Goal: Task Accomplishment & Management: Use online tool/utility

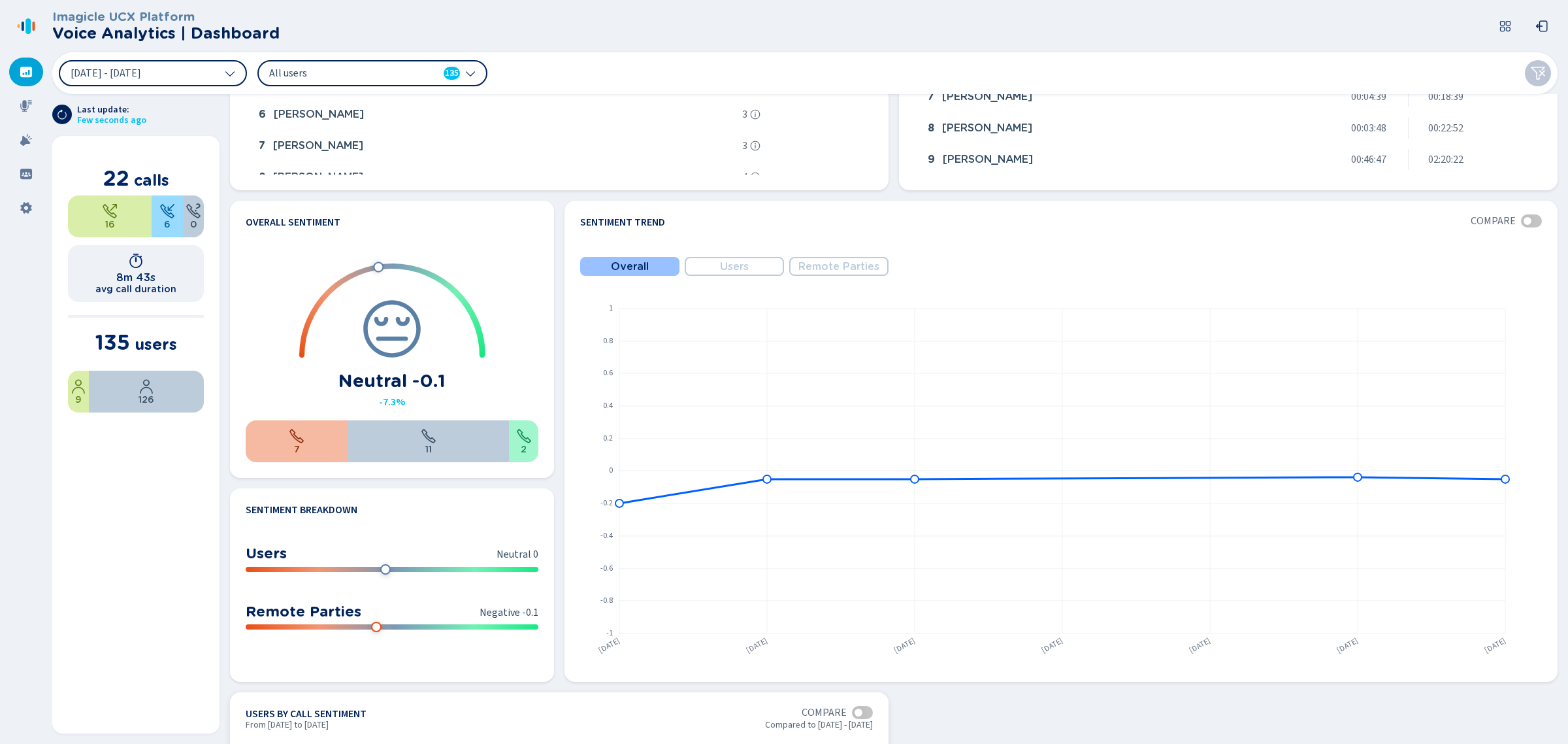
scroll to position [524, 0]
click at [17, 103] on div at bounding box center [26, 106] width 34 height 28
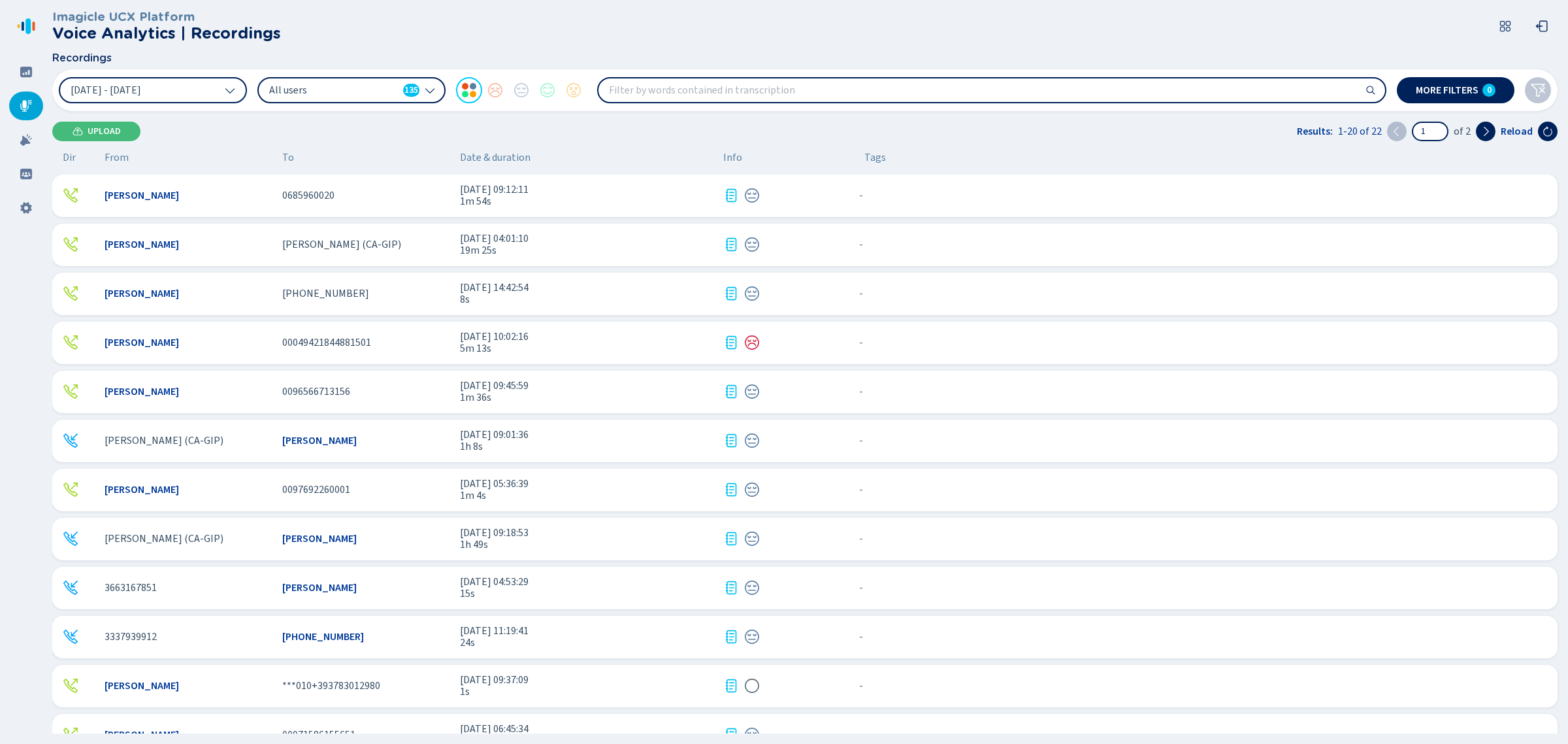
click at [334, 208] on div "[PERSON_NAME] 0685960020 [DATE] 09:12:11 1m 54s - {{hiddenTagsCount}} more" at bounding box center [805, 196] width 1505 height 42
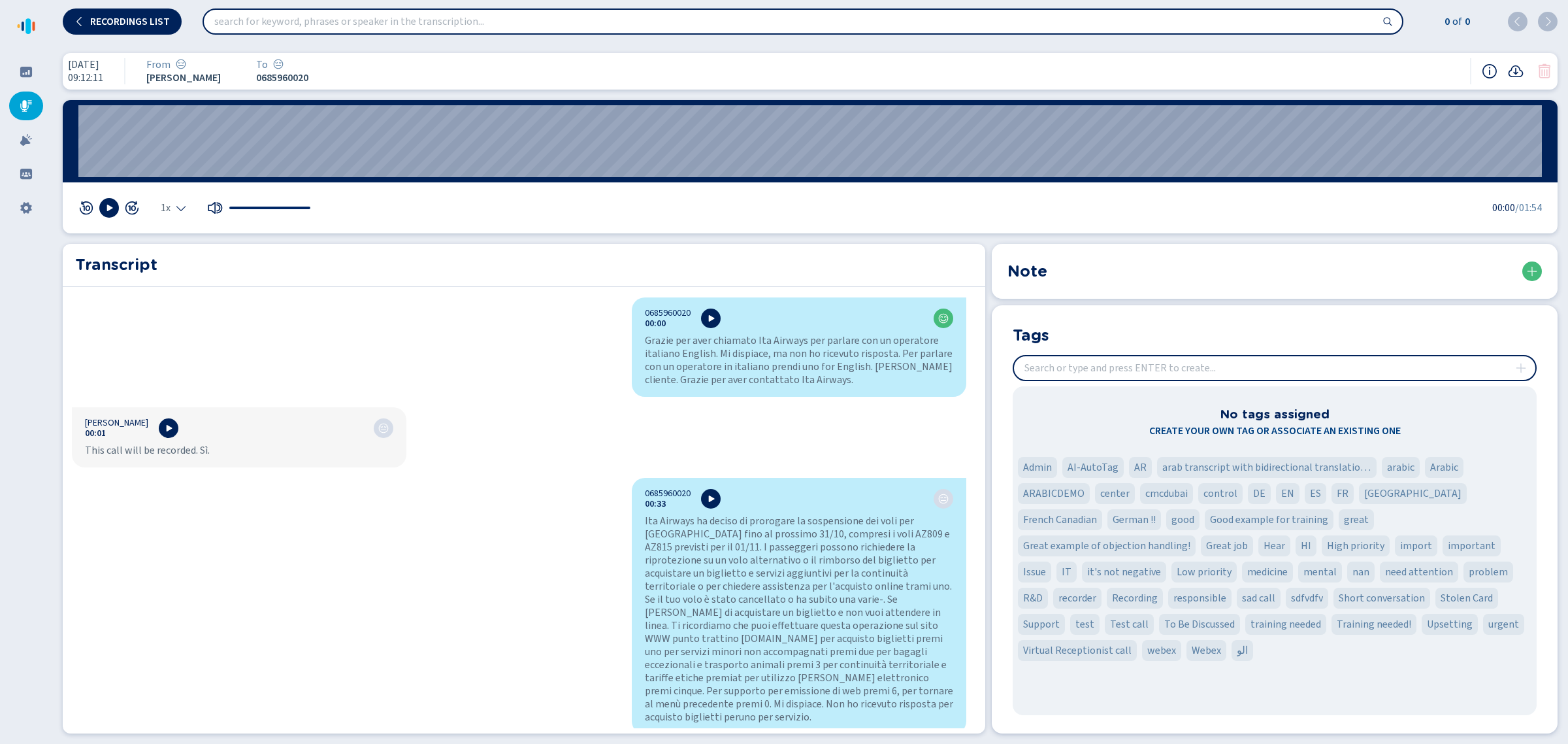
click at [1249, 345] on section "Tags No tags assigned Create your own tag or associate an existing one Admin AI…" at bounding box center [1275, 519] width 566 height 428
drag, startPoint x: 84, startPoint y: 443, endPoint x: 191, endPoint y: 456, distance: 107.8
click at [191, 456] on div "[PERSON_NAME] 00:01 This call will be recorded. Sì." at bounding box center [238, 437] width 334 height 60
click at [199, 452] on div "This call will be recorded. Sì." at bounding box center [238, 450] width 308 height 13
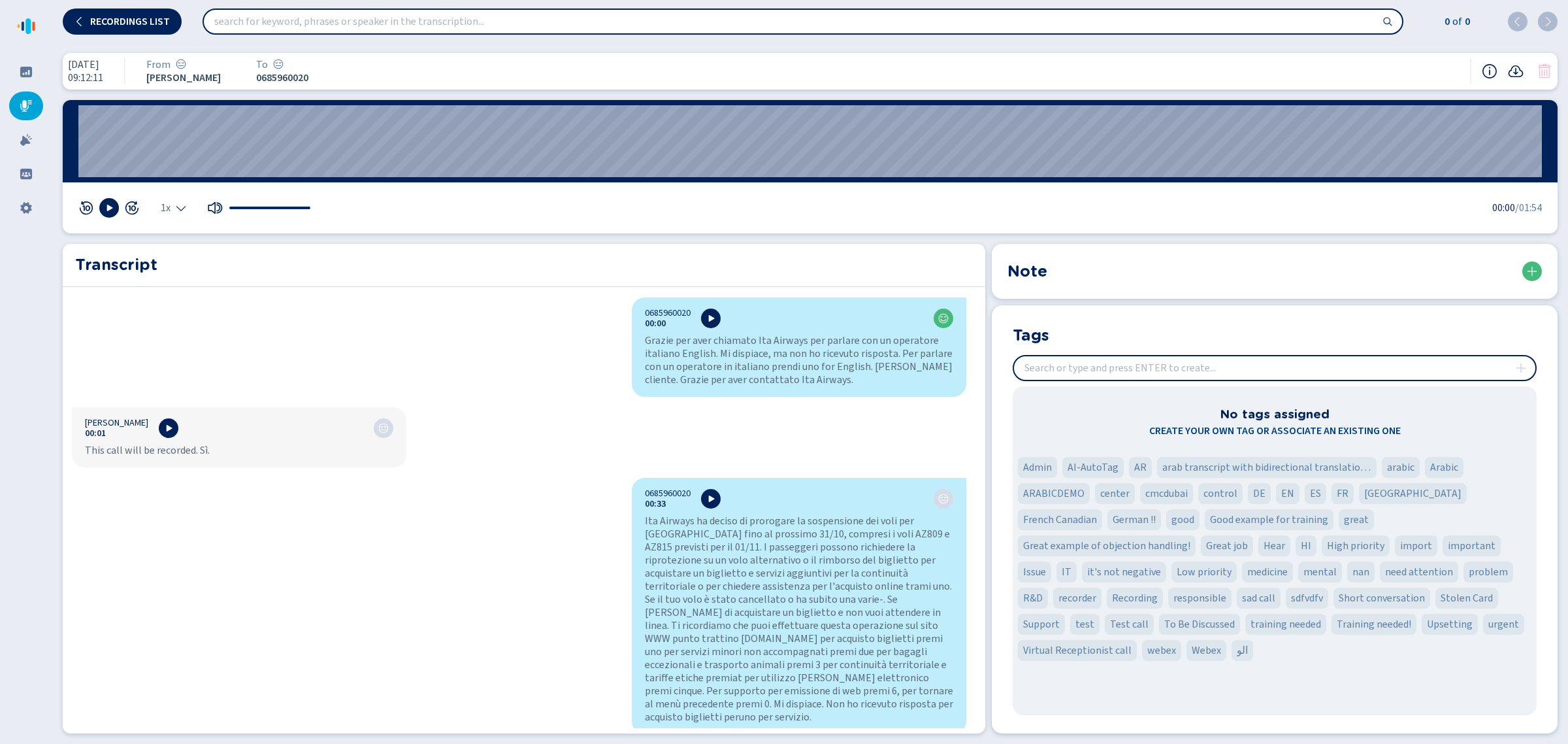
click at [369, 562] on div "0685960020 00:00 Grazie per aver chiamato Ita Airways per parlare con un operat…" at bounding box center [519, 513] width 913 height 431
click at [161, 27] on button "Recordings list" at bounding box center [122, 21] width 119 height 26
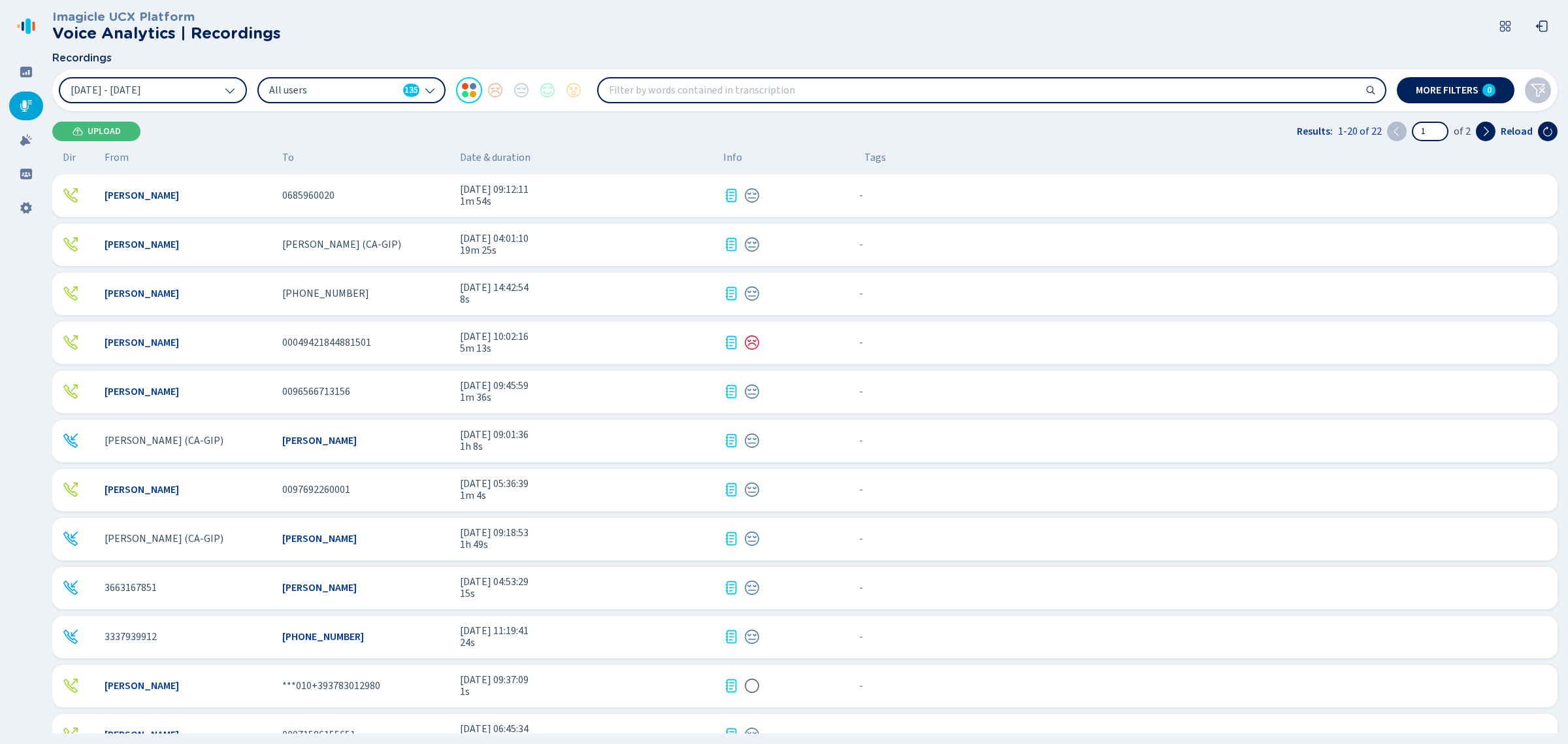
click at [667, 102] on div at bounding box center [992, 90] width 789 height 26
click at [667, 95] on input "search" at bounding box center [992, 89] width 787 height 24
click at [758, 90] on input "search" at bounding box center [992, 89] width 787 height 24
click at [1466, 96] on button "More filters 0" at bounding box center [1455, 90] width 118 height 26
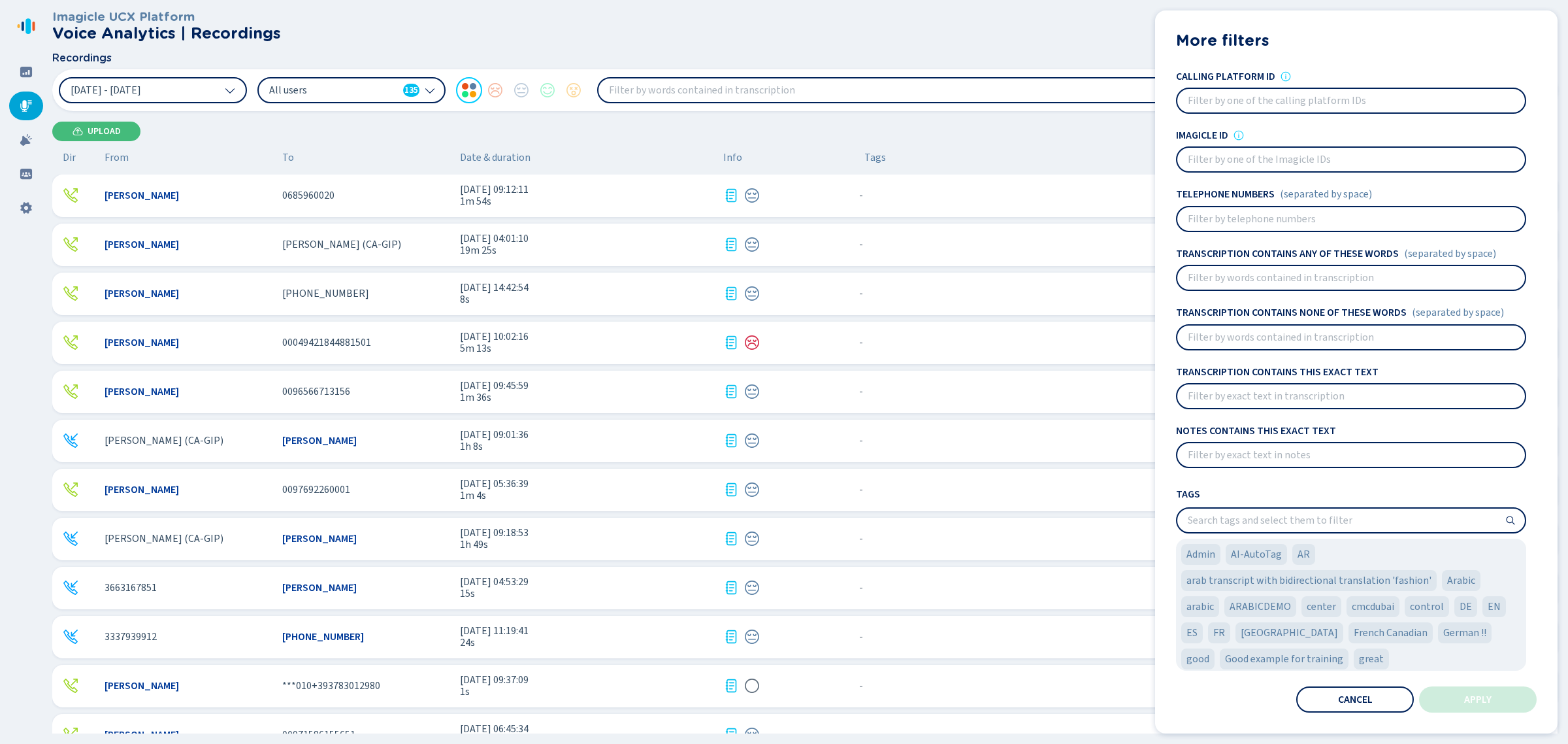
click at [1235, 513] on input "search" at bounding box center [1351, 520] width 348 height 24
click at [1218, 451] on input at bounding box center [1351, 455] width 348 height 24
click at [1248, 396] on input at bounding box center [1351, 396] width 348 height 24
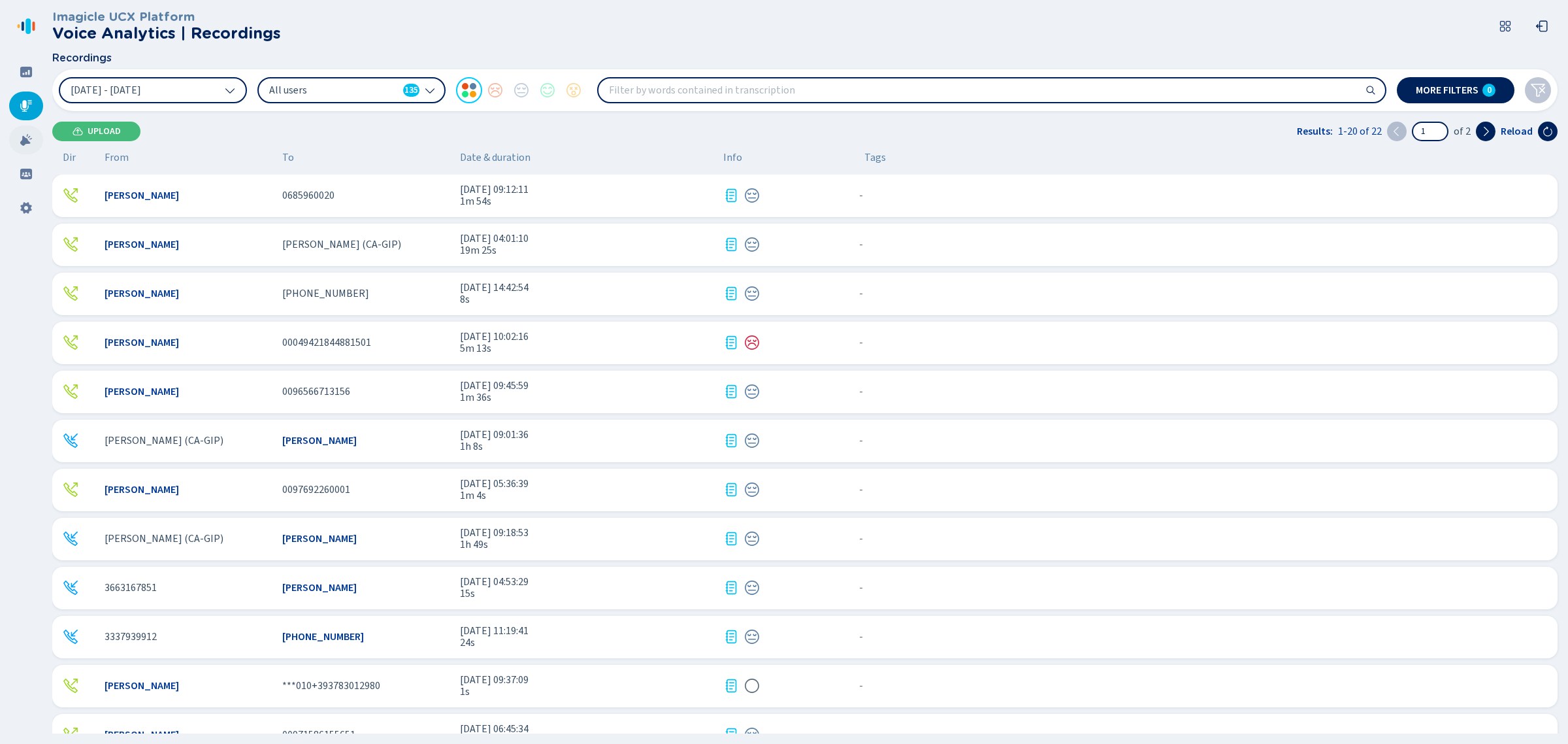
click at [32, 145] on icon at bounding box center [26, 140] width 13 height 13
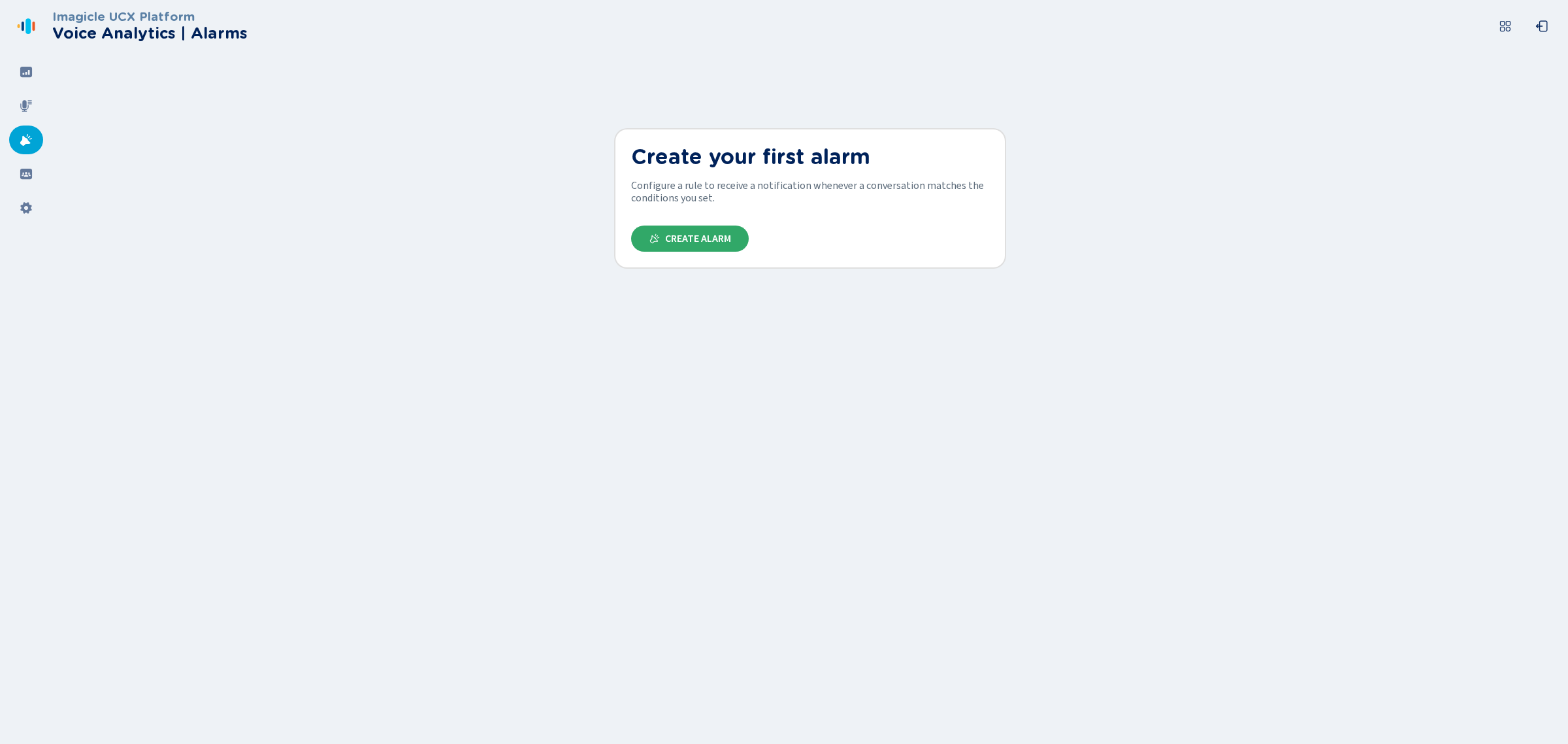
click at [710, 237] on span "Create Alarm" at bounding box center [697, 238] width 66 height 11
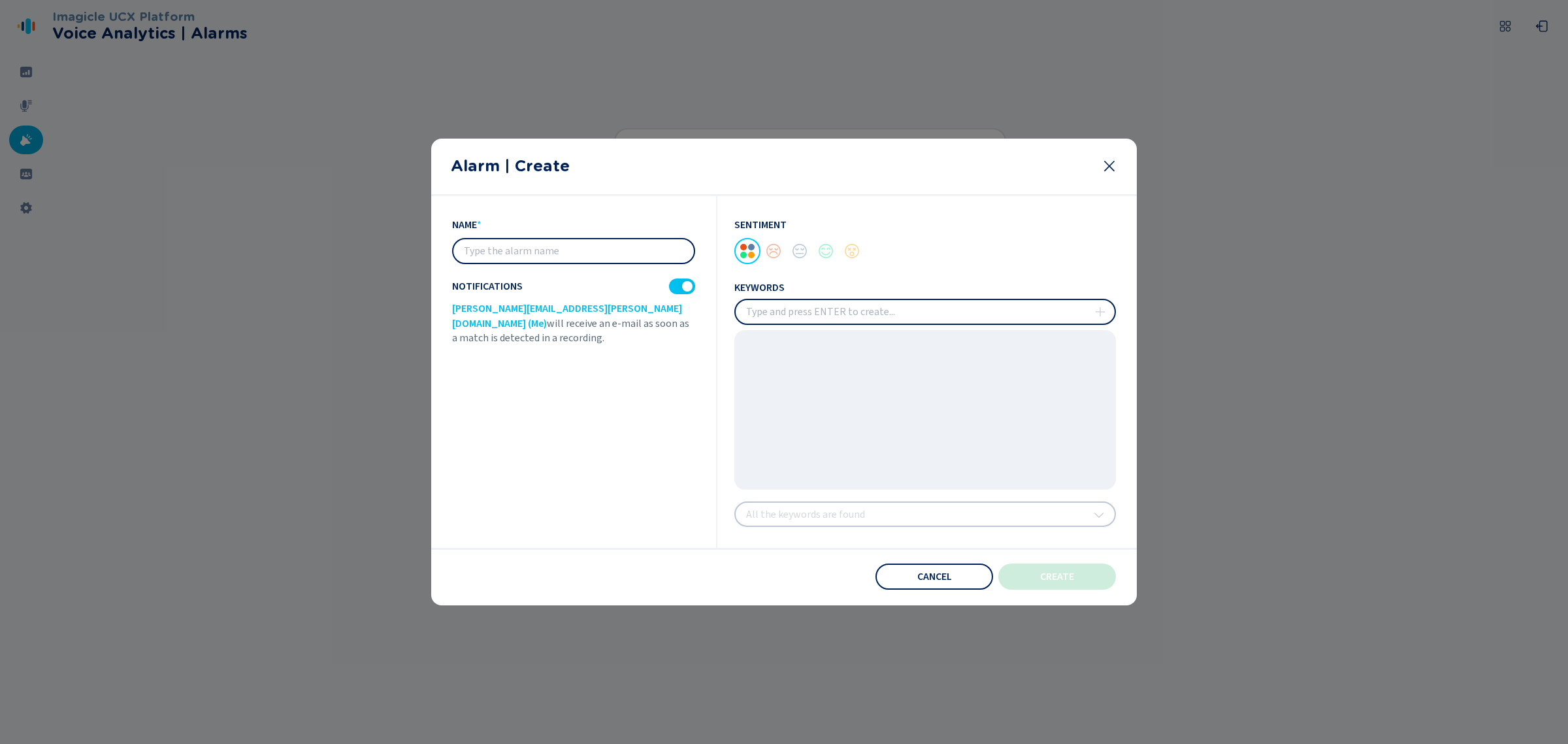
click at [788, 201] on div "Sentiment keywords All the keywords are found" at bounding box center [916, 372] width 398 height 352
click at [1108, 168] on icon at bounding box center [1109, 166] width 11 height 11
